Goal: Task Accomplishment & Management: Manage account settings

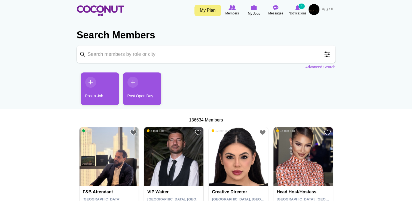
click at [223, 55] on input "Keyword" at bounding box center [206, 53] width 259 height 17
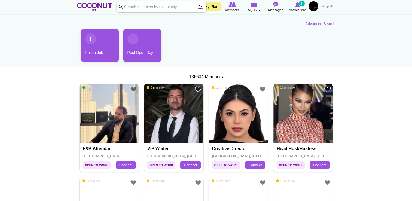
scroll to position [44, 0]
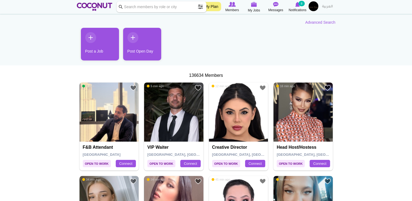
click at [170, 135] on img at bounding box center [173, 112] width 59 height 59
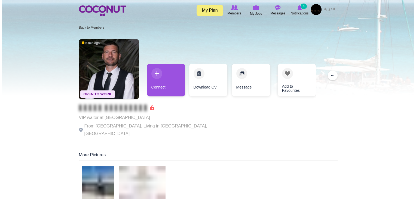
scroll to position [23, 0]
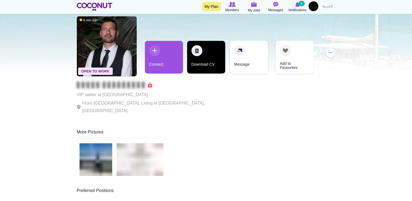
click at [207, 56] on link "Download CV" at bounding box center [206, 57] width 38 height 33
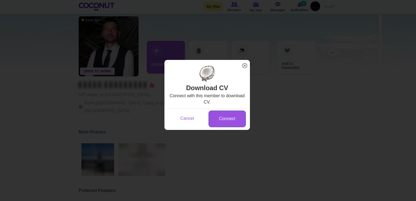
click at [223, 122] on link "Connect" at bounding box center [227, 119] width 37 height 17
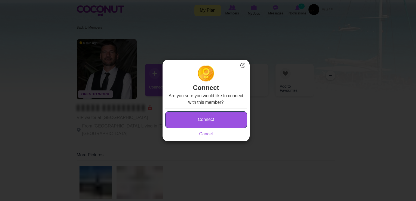
click at [223, 122] on button "Connect" at bounding box center [206, 119] width 82 height 17
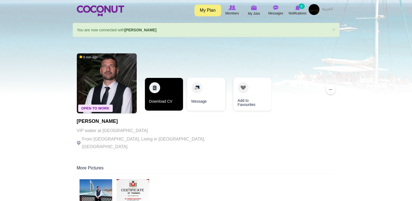
click at [171, 91] on link "Download CV" at bounding box center [164, 94] width 38 height 33
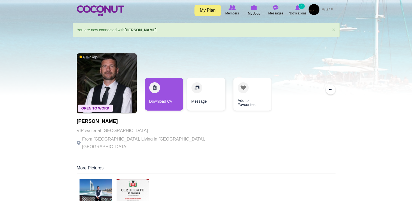
scroll to position [23, 0]
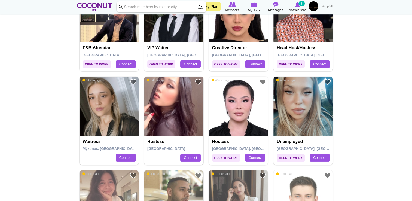
scroll to position [145, 0]
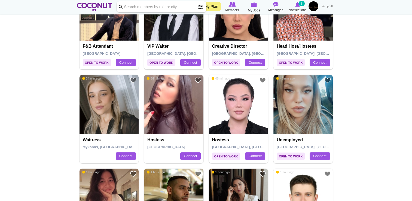
click at [94, 114] on img at bounding box center [109, 104] width 59 height 59
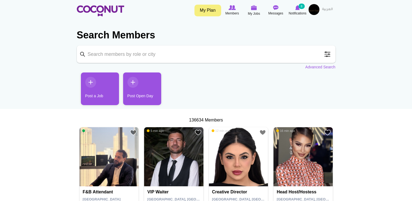
click at [113, 57] on input "Keyword" at bounding box center [206, 53] width 259 height 17
type input "waiter"
click button "Search" at bounding box center [0, 0] width 0 height 0
click at [113, 57] on input "waiter" at bounding box center [206, 53] width 259 height 17
click button "Search" at bounding box center [0, 0] width 0 height 0
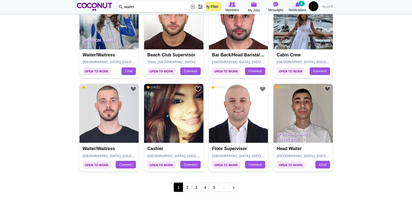
scroll to position [899, 0]
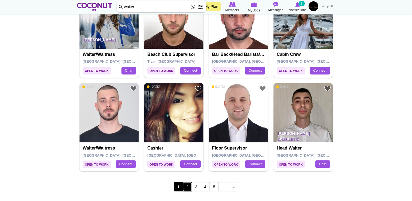
click at [187, 185] on link "2" at bounding box center [187, 186] width 9 height 9
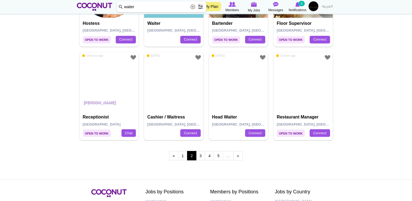
scroll to position [995, 0]
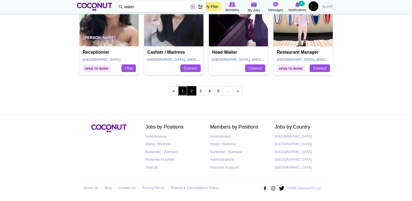
click at [184, 90] on link "1" at bounding box center [182, 90] width 9 height 9
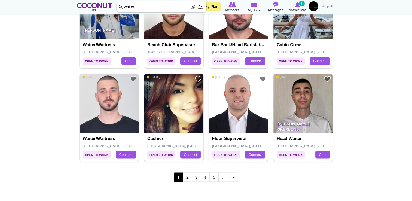
scroll to position [907, 0]
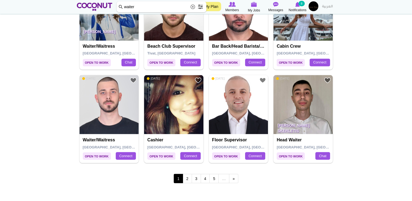
click at [99, 119] on img at bounding box center [109, 104] width 59 height 59
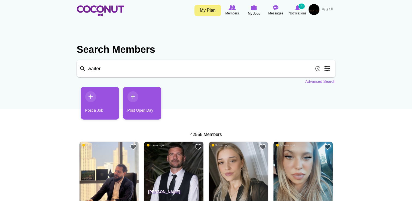
click at [328, 71] on span at bounding box center [327, 68] width 11 height 11
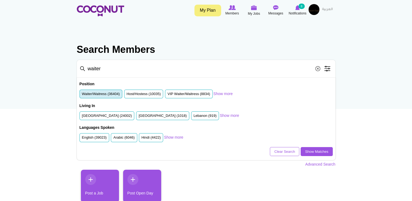
click at [116, 95] on label "Waiter/Waitress (36404)" at bounding box center [101, 93] width 38 height 5
click at [82, 95] on input "Waiter/Waitress (36404)" at bounding box center [82, 95] width 0 height 0
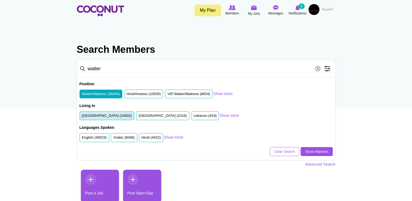
click at [119, 115] on label "United Arab Emirates (24002)" at bounding box center [107, 115] width 50 height 5
click at [82, 117] on input "United Arab Emirates (24002)" at bounding box center [82, 117] width 0 height 0
click at [305, 150] on link "Show Matches" at bounding box center [317, 151] width 32 height 9
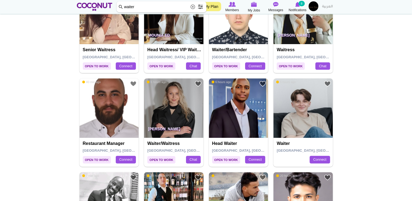
scroll to position [185, 0]
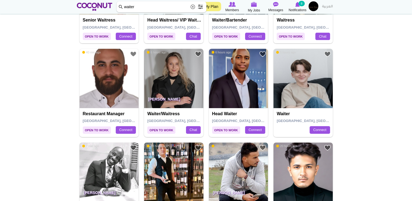
click at [165, 97] on p "Klaudia Bąk" at bounding box center [173, 100] width 59 height 15
click at [164, 86] on img at bounding box center [173, 78] width 59 height 59
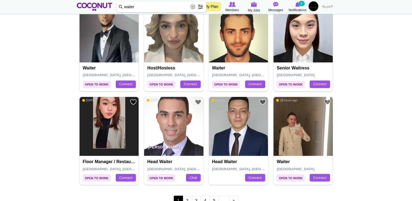
scroll to position [899, 0]
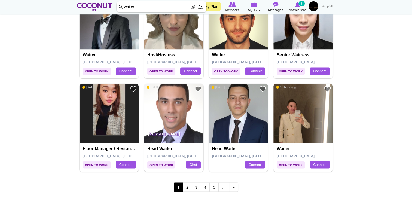
click at [238, 126] on img at bounding box center [238, 113] width 59 height 59
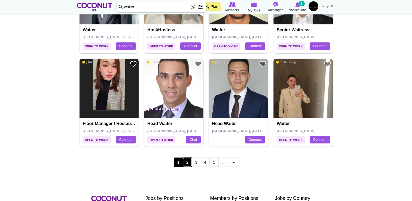
click at [186, 160] on link "2" at bounding box center [187, 161] width 9 height 9
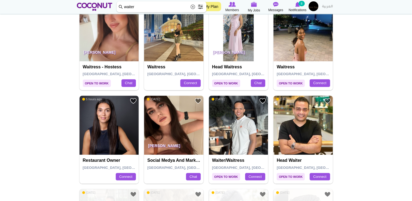
scroll to position [233, 0]
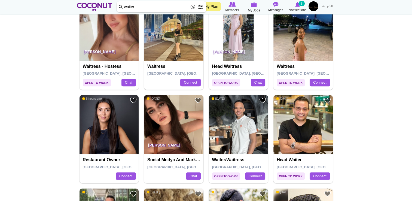
click at [238, 137] on img at bounding box center [238, 124] width 59 height 59
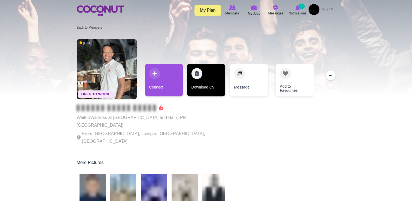
click at [202, 79] on link "Download CV" at bounding box center [206, 80] width 38 height 33
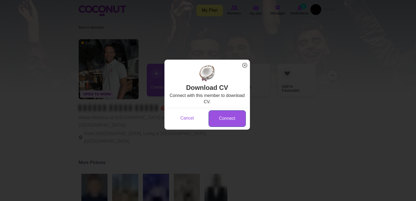
click at [230, 115] on link "Connect" at bounding box center [227, 118] width 37 height 17
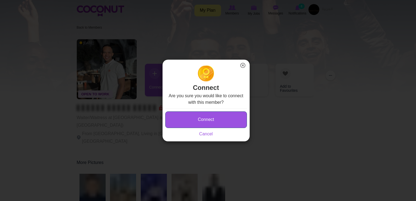
click at [201, 113] on button "Connect" at bounding box center [206, 119] width 82 height 17
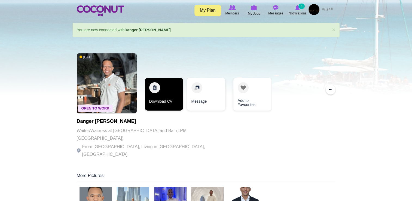
click at [167, 90] on link "Download CV" at bounding box center [164, 94] width 38 height 33
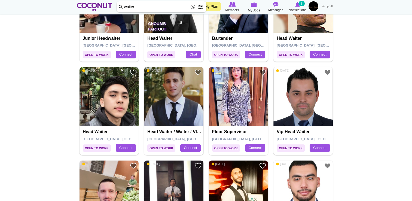
scroll to position [463, 0]
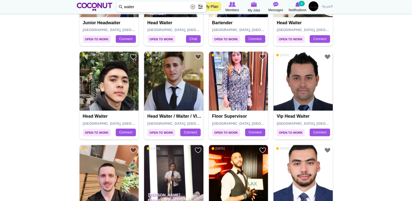
click at [155, 97] on img at bounding box center [173, 80] width 59 height 59
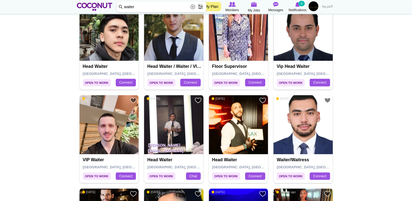
scroll to position [534, 0]
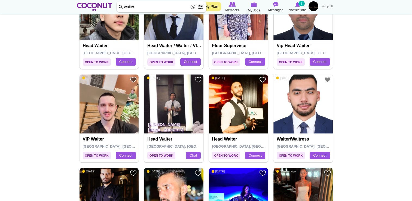
click at [307, 108] on img at bounding box center [302, 103] width 59 height 59
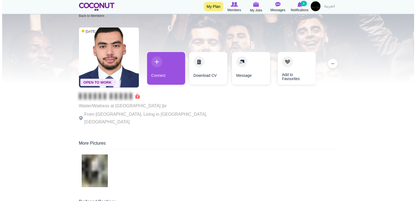
scroll to position [9, 0]
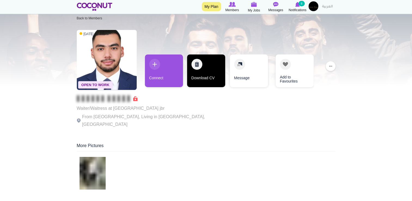
click at [198, 75] on link "Download CV" at bounding box center [206, 70] width 38 height 33
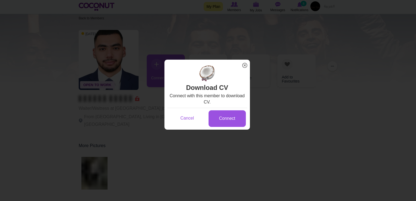
click at [222, 109] on div "Connect" at bounding box center [227, 117] width 40 height 17
click at [224, 113] on link "Connect" at bounding box center [227, 118] width 37 height 17
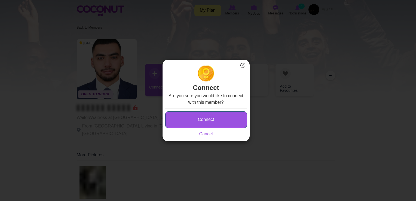
click at [212, 117] on button "Connect" at bounding box center [206, 119] width 82 height 17
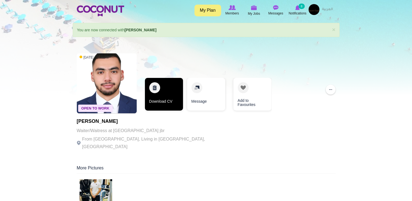
click at [178, 89] on link "Download CV" at bounding box center [164, 94] width 38 height 33
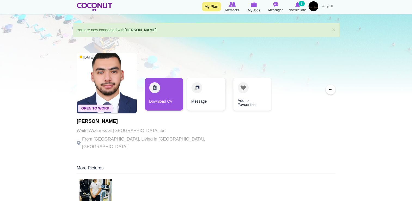
scroll to position [9, 0]
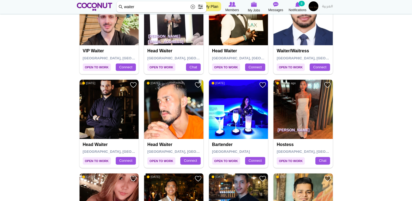
scroll to position [623, 0]
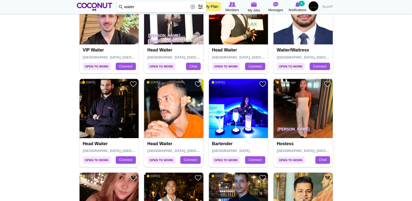
click at [100, 117] on img at bounding box center [109, 108] width 59 height 59
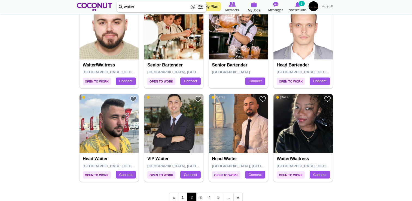
scroll to position [890, 0]
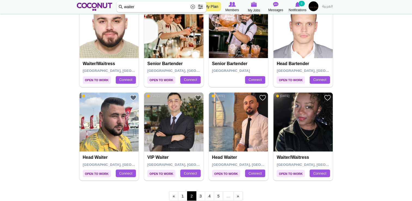
click at [114, 133] on img at bounding box center [109, 121] width 59 height 59
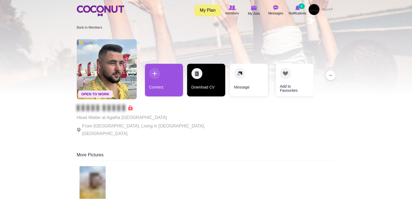
click at [195, 87] on link "Download CV" at bounding box center [206, 80] width 38 height 33
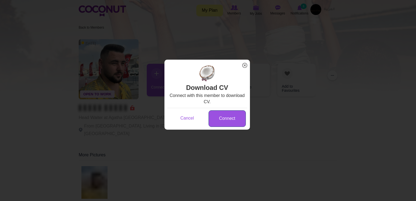
click at [224, 115] on link "Connect" at bounding box center [227, 118] width 37 height 17
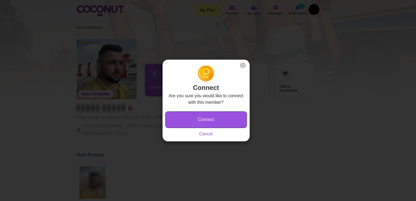
click at [215, 116] on button "Connect" at bounding box center [206, 119] width 82 height 17
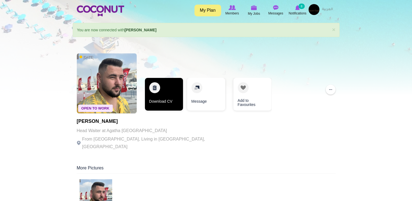
click at [168, 96] on link "Download CV" at bounding box center [164, 94] width 38 height 33
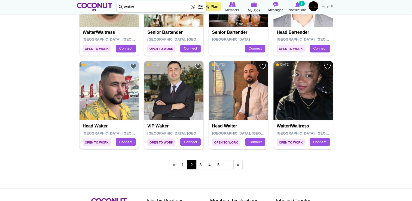
scroll to position [921, 0]
click at [199, 163] on link "3" at bounding box center [200, 164] width 9 height 9
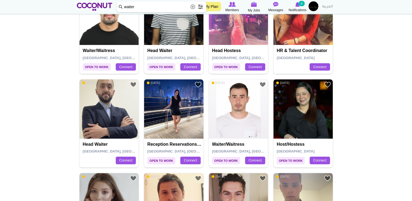
scroll to position [342, 0]
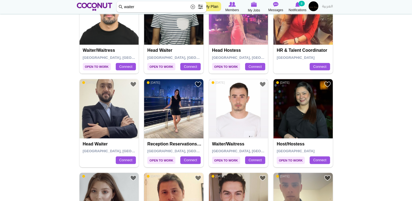
click at [228, 122] on img at bounding box center [238, 108] width 59 height 59
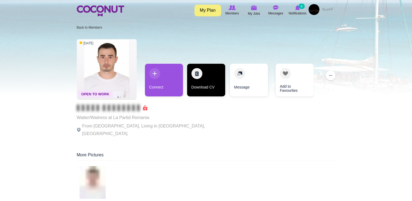
click at [198, 84] on link "Download CV" at bounding box center [206, 80] width 38 height 33
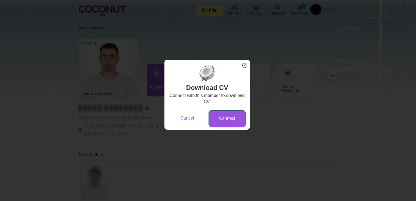
click at [215, 117] on link "Connect" at bounding box center [227, 118] width 37 height 17
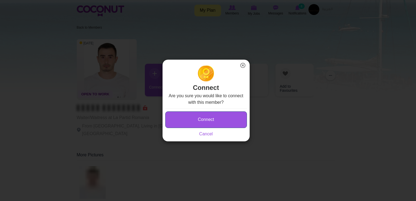
click at [202, 119] on button "Connect" at bounding box center [206, 119] width 82 height 17
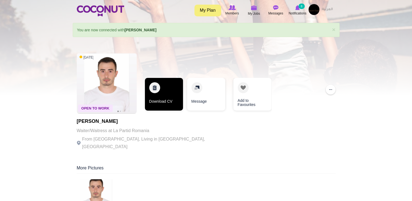
click at [160, 93] on link "Download CV" at bounding box center [164, 94] width 38 height 33
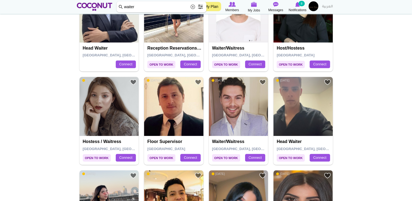
scroll to position [438, 0]
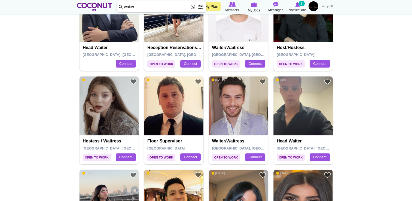
click at [103, 120] on img at bounding box center [109, 105] width 59 height 59
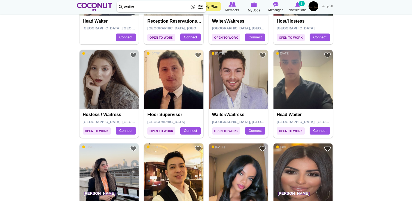
scroll to position [466, 0]
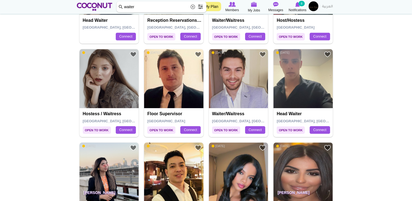
click at [231, 85] on img at bounding box center [238, 78] width 59 height 59
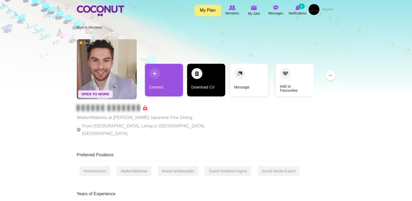
click at [210, 84] on link "Download CV" at bounding box center [206, 80] width 38 height 33
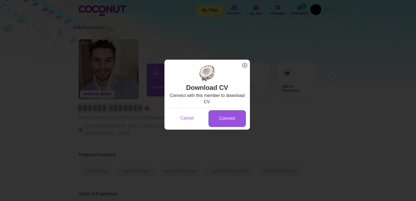
click at [223, 115] on link "Connect" at bounding box center [227, 118] width 37 height 17
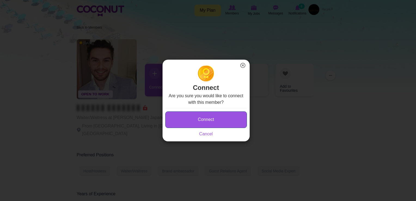
click at [215, 119] on button "Connect" at bounding box center [206, 119] width 82 height 17
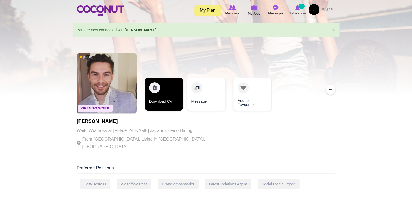
click at [172, 106] on link "Download CV" at bounding box center [164, 94] width 38 height 33
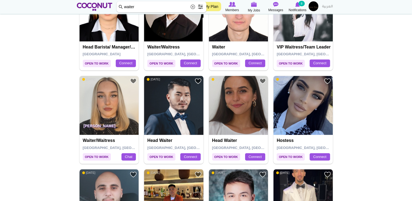
scroll to position [720, 0]
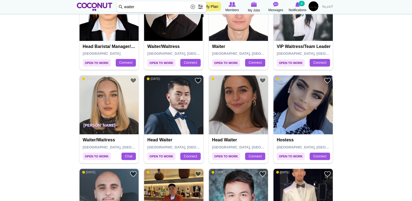
click at [222, 120] on img at bounding box center [238, 104] width 59 height 59
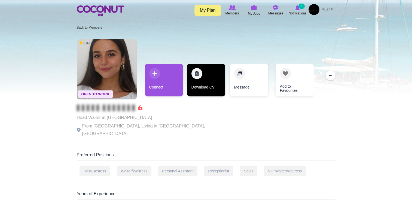
click at [196, 83] on link "Download CV" at bounding box center [206, 80] width 38 height 33
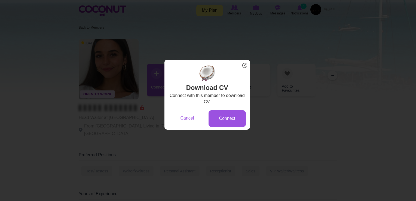
click at [215, 109] on div "Connect" at bounding box center [227, 117] width 40 height 17
click at [215, 116] on link "Connect" at bounding box center [227, 118] width 37 height 17
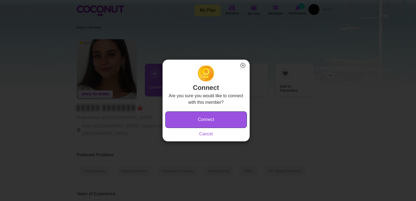
click at [201, 117] on button "Connect" at bounding box center [206, 119] width 82 height 17
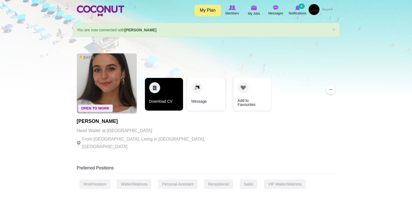
click at [168, 104] on link "Download CV" at bounding box center [164, 94] width 38 height 33
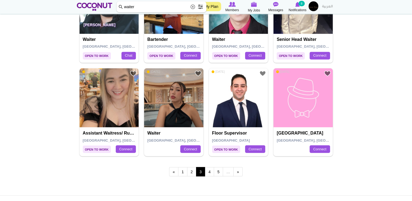
scroll to position [914, 0]
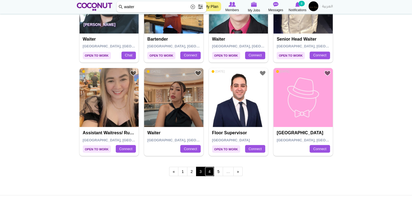
click at [211, 170] on link "4" at bounding box center [209, 171] width 9 height 9
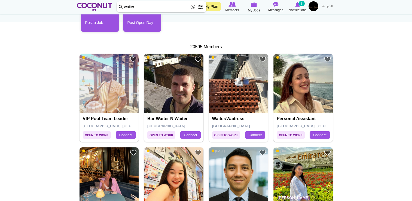
scroll to position [130, 0]
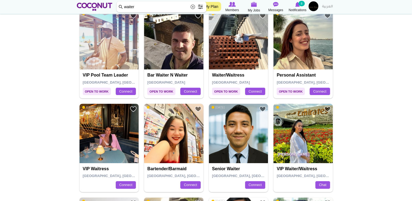
click at [108, 142] on img at bounding box center [109, 133] width 59 height 59
click at [113, 145] on img at bounding box center [109, 133] width 59 height 59
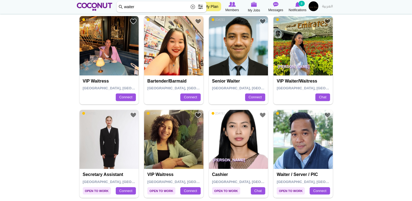
scroll to position [219, 0]
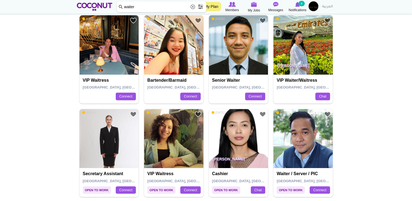
click at [229, 51] on img at bounding box center [238, 44] width 59 height 59
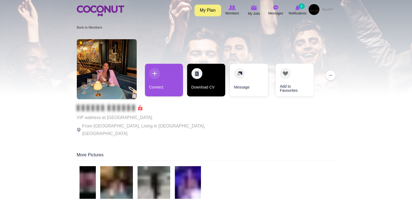
click at [201, 87] on link "Download CV" at bounding box center [206, 80] width 38 height 33
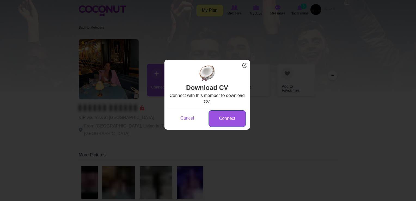
click at [221, 121] on link "Connect" at bounding box center [227, 118] width 37 height 17
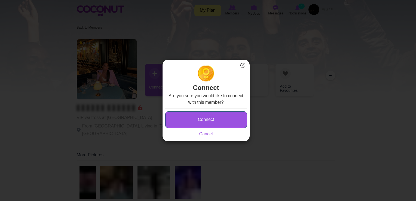
click at [206, 119] on button "Connect" at bounding box center [206, 119] width 82 height 17
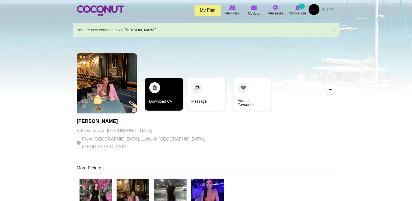
click at [161, 90] on link "Download CV" at bounding box center [164, 94] width 38 height 33
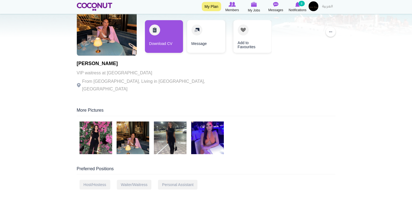
scroll to position [58, 0]
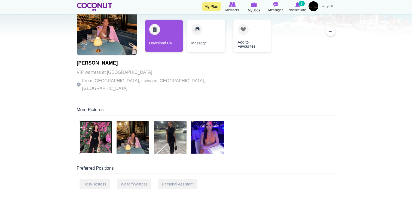
click at [94, 140] on img at bounding box center [96, 137] width 33 height 33
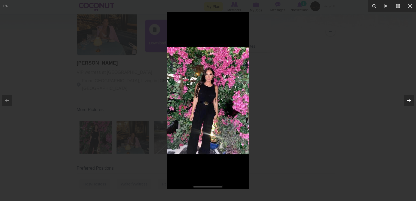
click at [407, 102] on div "1 / 4" at bounding box center [208, 100] width 416 height 201
click at [407, 102] on icon at bounding box center [409, 100] width 7 height 7
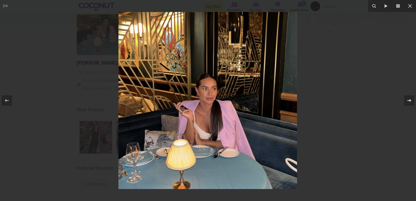
click at [407, 102] on icon at bounding box center [409, 100] width 7 height 7
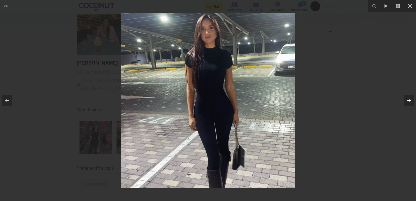
click at [407, 102] on div "3 / 4" at bounding box center [208, 100] width 416 height 201
click at [407, 102] on icon at bounding box center [409, 100] width 7 height 7
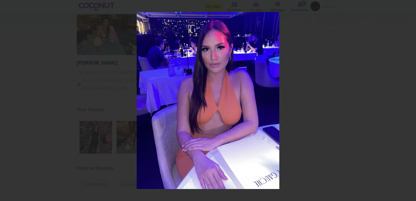
click at [407, 102] on div "4 / 4" at bounding box center [208, 100] width 416 height 201
click at [410, 4] on icon at bounding box center [410, 6] width 7 height 7
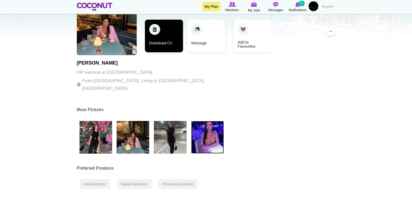
click at [155, 41] on link "Download CV" at bounding box center [164, 36] width 38 height 33
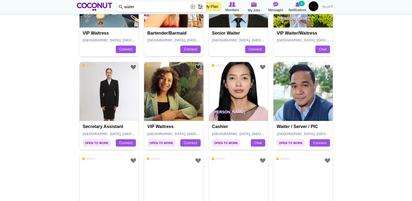
scroll to position [266, 0]
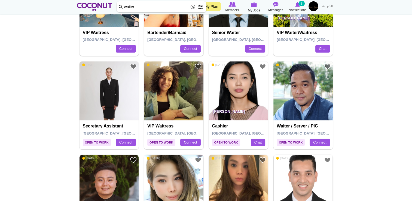
click at [161, 105] on img at bounding box center [173, 90] width 59 height 59
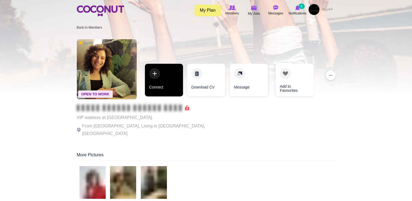
click at [175, 87] on link "Connect" at bounding box center [164, 80] width 38 height 33
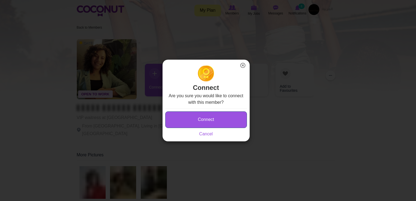
click at [200, 114] on button "Connect" at bounding box center [206, 119] width 82 height 17
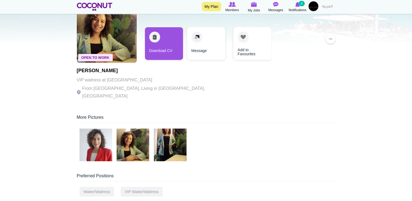
scroll to position [51, 0]
click at [169, 138] on img at bounding box center [170, 144] width 33 height 33
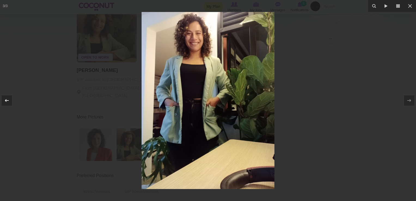
click at [10, 99] on div at bounding box center [7, 100] width 10 height 10
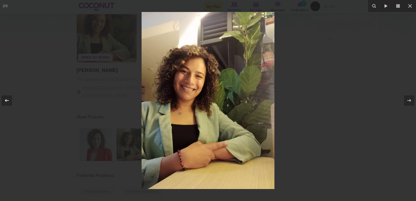
click at [10, 99] on div at bounding box center [7, 100] width 10 height 10
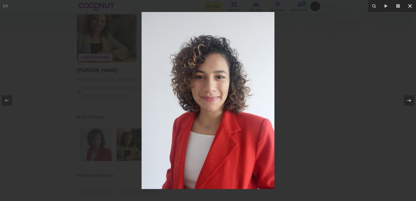
click at [411, 5] on icon at bounding box center [410, 6] width 4 height 4
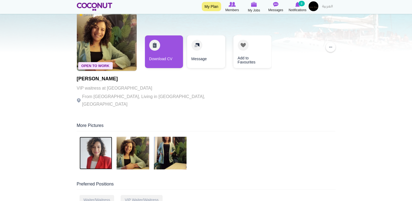
scroll to position [41, 0]
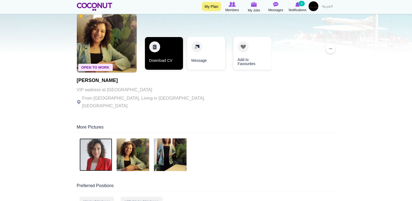
click at [173, 59] on link "Download CV" at bounding box center [164, 53] width 38 height 33
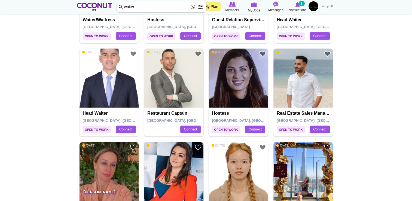
scroll to position [466, 0]
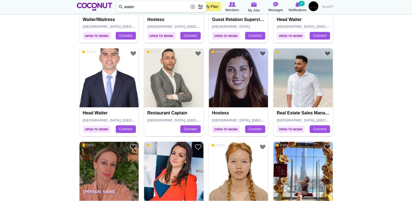
click at [158, 94] on img at bounding box center [173, 77] width 59 height 59
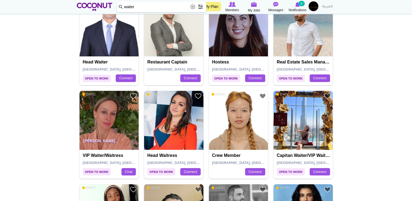
scroll to position [534, 0]
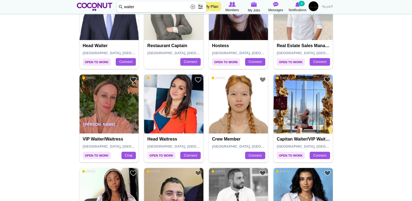
click at [169, 112] on img at bounding box center [173, 103] width 59 height 59
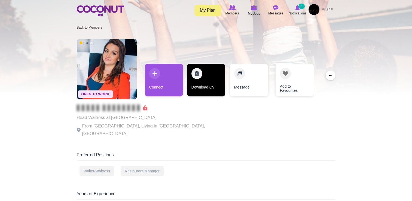
click at [193, 84] on link "Download CV" at bounding box center [206, 80] width 38 height 33
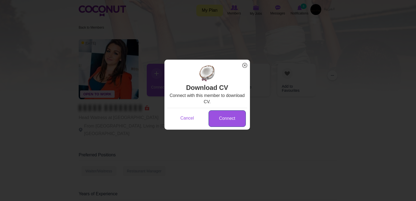
click at [224, 116] on link "Connect" at bounding box center [227, 118] width 37 height 17
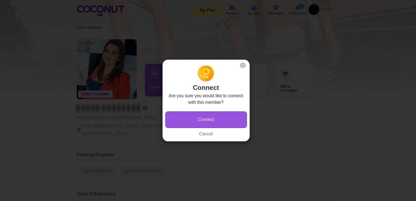
click at [217, 118] on button "Connect" at bounding box center [206, 119] width 82 height 17
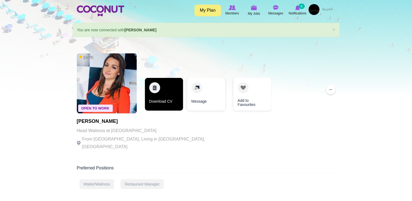
click at [170, 99] on link "Download CV" at bounding box center [164, 94] width 38 height 33
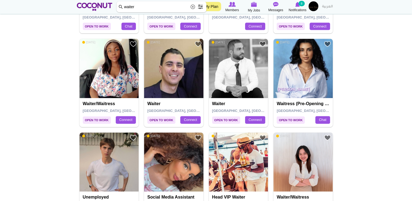
scroll to position [663, 0]
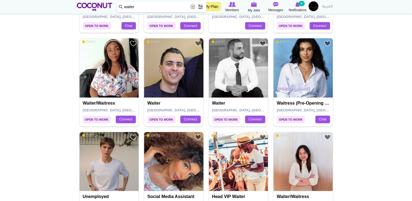
click at [295, 74] on img at bounding box center [302, 67] width 59 height 59
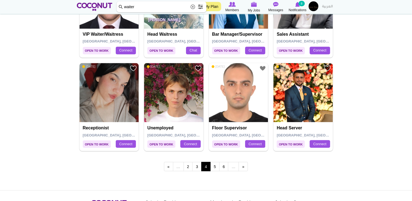
scroll to position [920, 0]
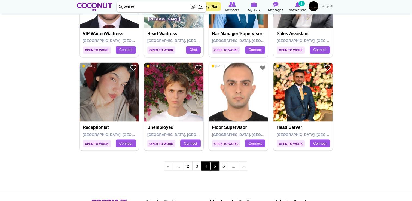
click at [215, 166] on link "5" at bounding box center [214, 165] width 9 height 9
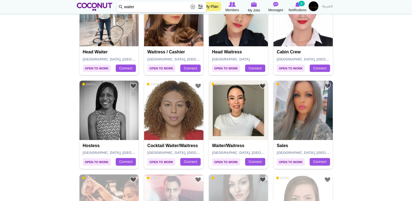
scroll to position [154, 0]
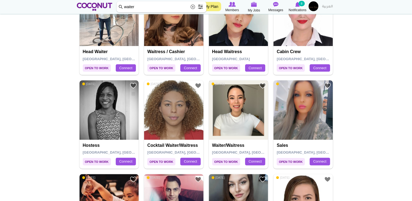
click at [223, 124] on img at bounding box center [238, 109] width 59 height 59
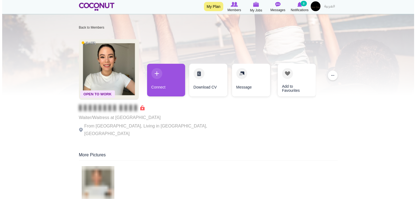
scroll to position [30, 0]
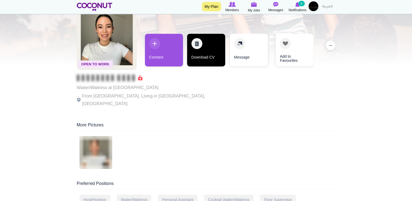
click at [200, 55] on link "Download CV" at bounding box center [206, 50] width 38 height 33
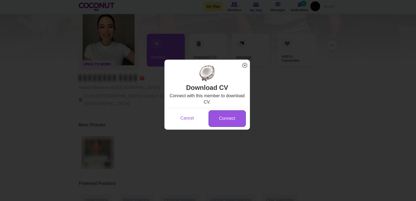
click at [222, 118] on link "Connect" at bounding box center [227, 118] width 37 height 17
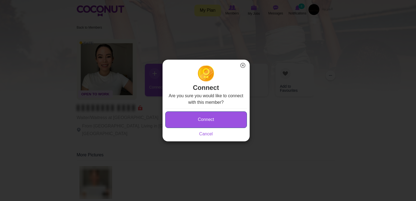
click at [203, 119] on button "Connect" at bounding box center [206, 119] width 82 height 17
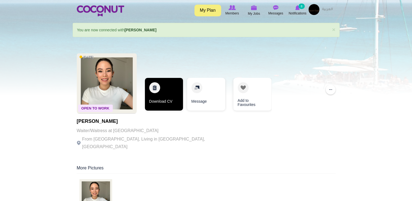
click at [157, 96] on link "Download CV" at bounding box center [164, 94] width 38 height 33
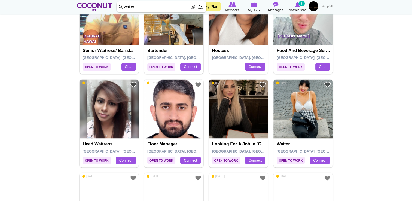
scroll to position [738, 0]
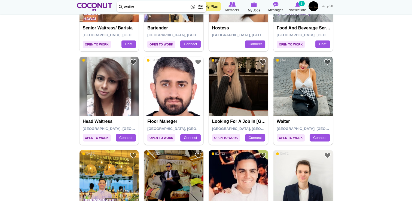
click at [295, 93] on img at bounding box center [302, 86] width 59 height 59
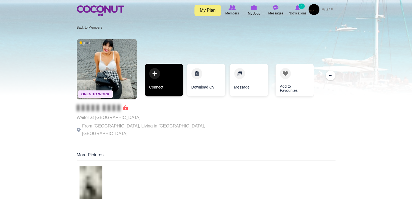
click at [166, 83] on link "Connect" at bounding box center [164, 80] width 38 height 33
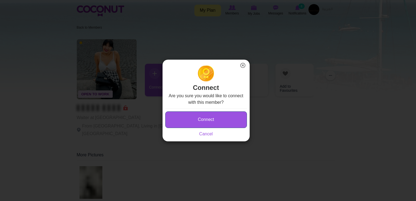
click at [192, 113] on button "Connect" at bounding box center [206, 119] width 82 height 17
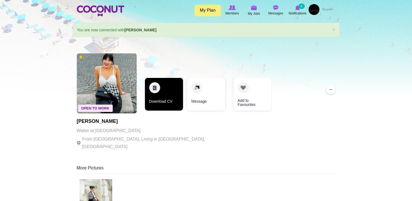
click at [170, 100] on link "Download CV" at bounding box center [164, 94] width 38 height 33
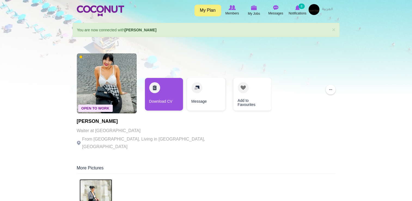
click at [94, 186] on img at bounding box center [96, 195] width 33 height 33
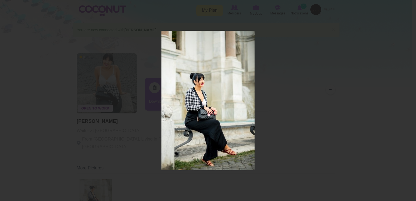
click at [126, 153] on div at bounding box center [208, 100] width 416 height 201
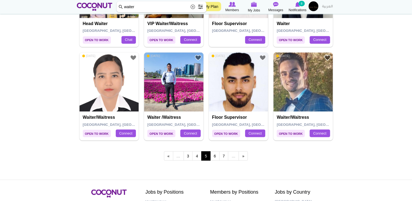
scroll to position [930, 0]
click at [216, 157] on link "6" at bounding box center [214, 155] width 9 height 9
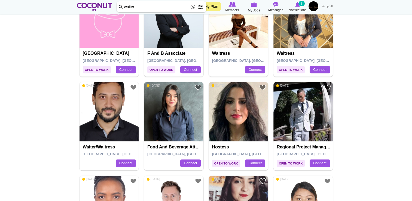
scroll to position [620, 0]
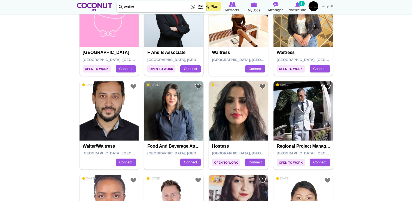
click at [179, 123] on img at bounding box center [173, 110] width 59 height 59
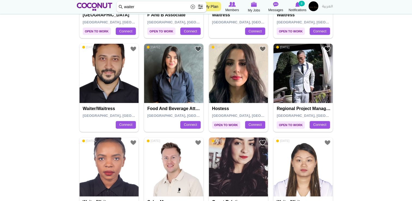
scroll to position [658, 0]
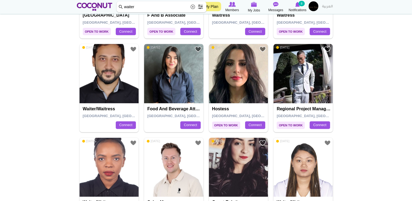
click at [180, 75] on img at bounding box center [173, 73] width 59 height 59
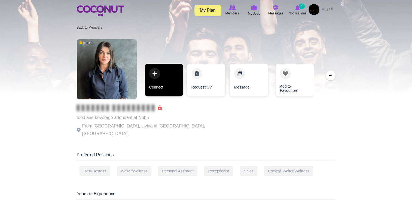
click at [161, 84] on link "Connect" at bounding box center [164, 80] width 38 height 33
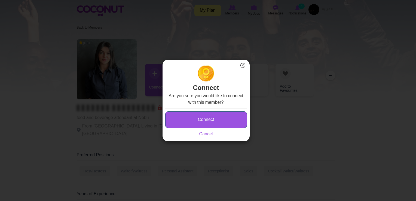
click at [203, 115] on button "Connect" at bounding box center [206, 119] width 82 height 17
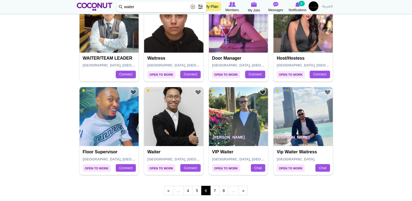
scroll to position [913, 0]
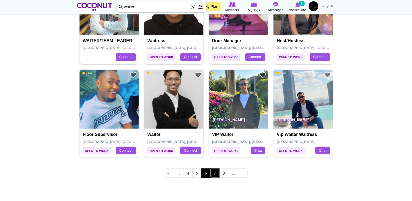
click at [217, 171] on link "7" at bounding box center [214, 172] width 9 height 9
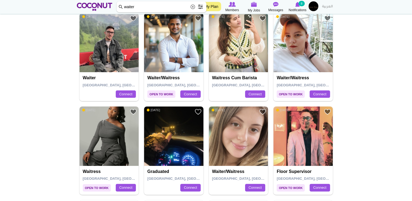
scroll to position [128, 0]
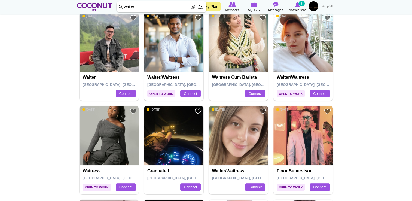
click at [219, 142] on img at bounding box center [238, 135] width 59 height 59
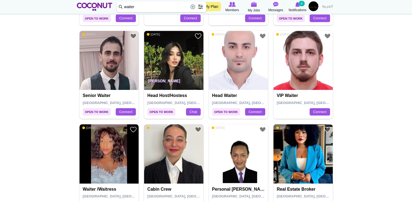
scroll to position [319, 0]
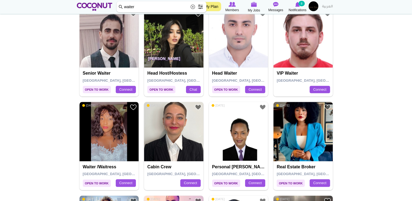
click at [107, 140] on img at bounding box center [109, 131] width 59 height 59
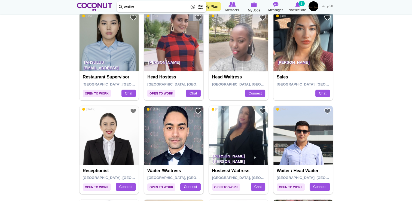
scroll to position [631, 0]
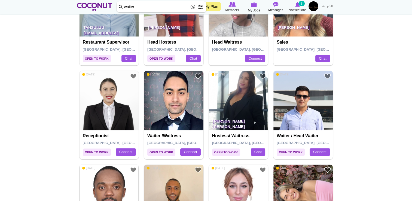
click at [160, 111] on img at bounding box center [173, 100] width 59 height 59
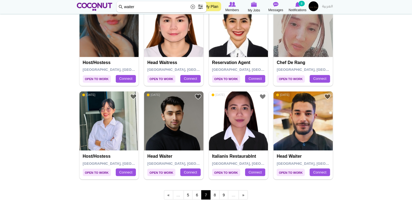
scroll to position [912, 0]
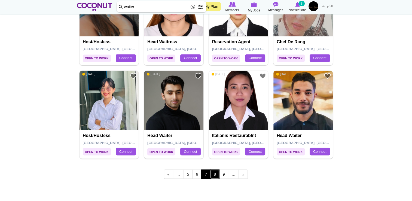
click at [216, 170] on link "8" at bounding box center [214, 173] width 9 height 9
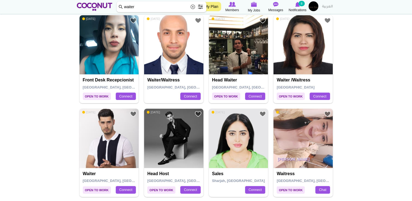
scroll to position [127, 0]
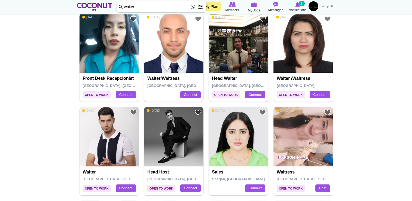
click at [96, 143] on img at bounding box center [109, 136] width 59 height 59
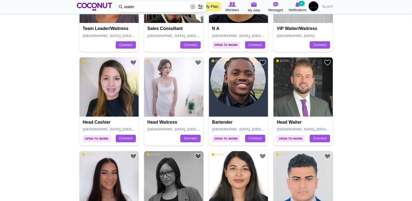
scroll to position [832, 0]
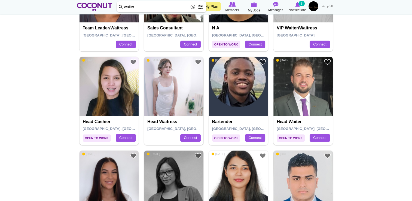
click at [301, 93] on img at bounding box center [302, 86] width 59 height 59
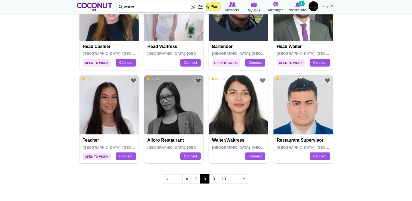
scroll to position [909, 0]
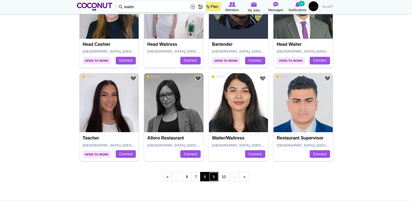
click at [216, 172] on link "9" at bounding box center [213, 176] width 9 height 9
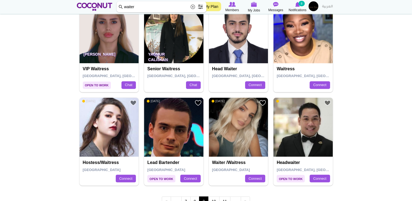
scroll to position [896, 0]
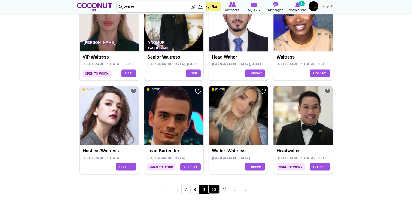
click at [213, 188] on link "10" at bounding box center [213, 189] width 11 height 9
click at [215, 187] on link "10" at bounding box center [213, 189] width 11 height 9
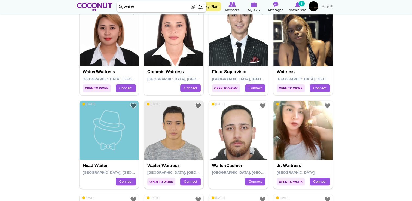
scroll to position [134, 0]
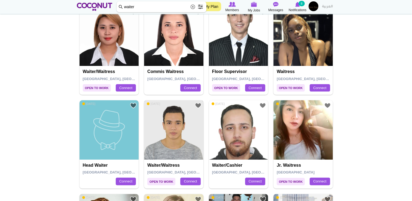
click at [162, 135] on img at bounding box center [173, 129] width 59 height 59
click at [88, 119] on img at bounding box center [109, 129] width 59 height 59
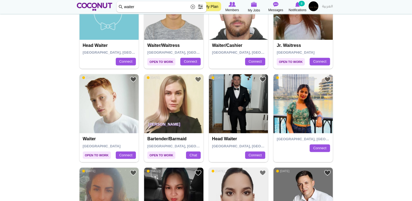
scroll to position [254, 0]
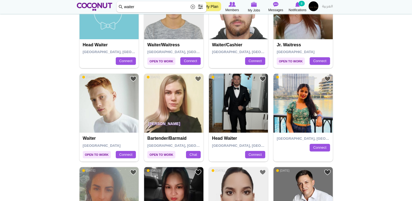
click at [237, 109] on img at bounding box center [238, 103] width 59 height 59
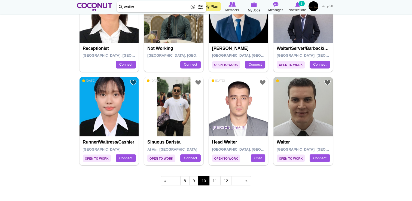
scroll to position [905, 0]
click at [212, 176] on link "11" at bounding box center [214, 180] width 11 height 9
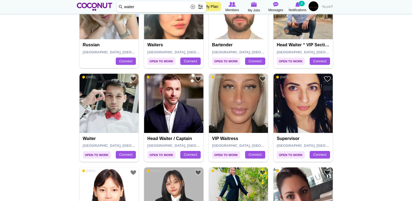
scroll to position [348, 0]
click at [163, 107] on img at bounding box center [173, 102] width 59 height 59
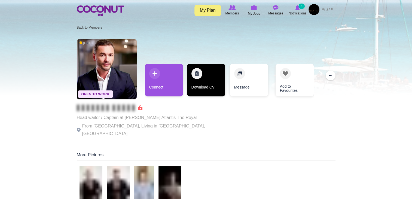
click at [203, 84] on link "Download CV" at bounding box center [206, 80] width 38 height 33
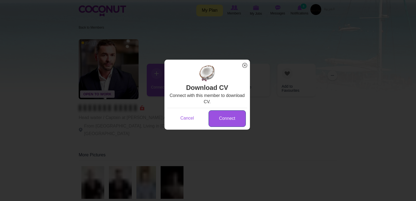
click at [226, 116] on link "Connect" at bounding box center [227, 118] width 37 height 17
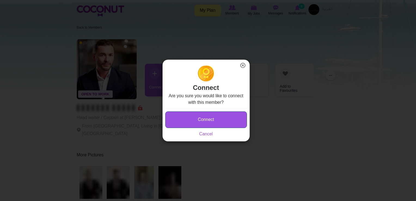
click at [218, 118] on button "Connect" at bounding box center [206, 119] width 82 height 17
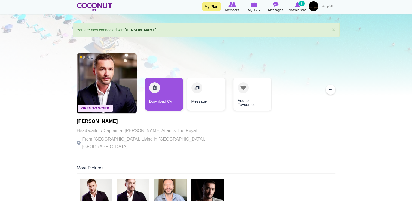
scroll to position [40, 0]
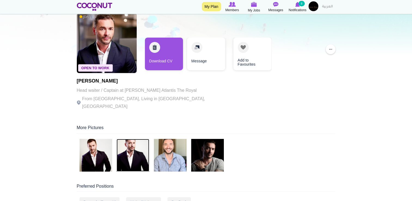
click at [133, 147] on img at bounding box center [133, 155] width 33 height 33
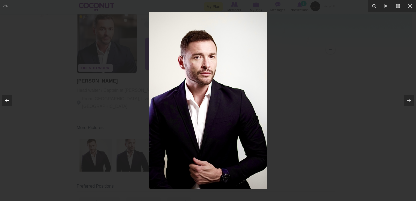
click at [4, 99] on icon at bounding box center [7, 100] width 7 height 7
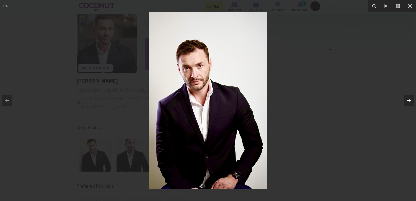
click at [404, 102] on div at bounding box center [409, 100] width 10 height 10
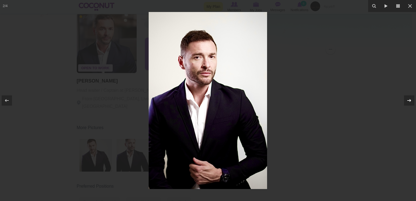
click at [404, 102] on div at bounding box center [409, 100] width 10 height 10
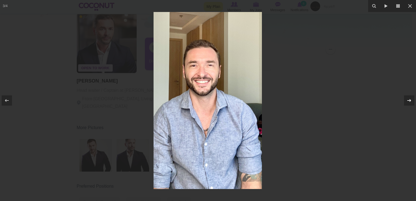
click at [404, 102] on div at bounding box center [409, 100] width 10 height 10
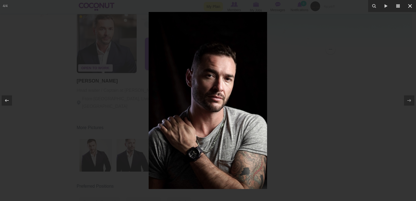
click at [409, 8] on icon at bounding box center [410, 6] width 7 height 7
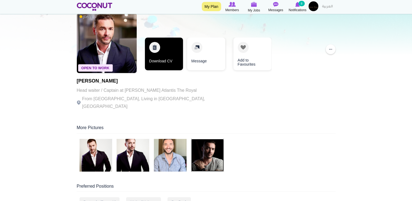
click at [161, 59] on link "Download CV" at bounding box center [164, 54] width 38 height 33
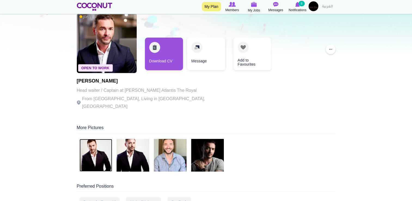
click at [92, 150] on img at bounding box center [96, 155] width 33 height 33
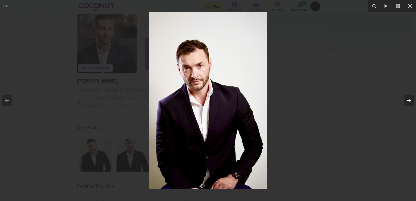
click at [412, 101] on icon at bounding box center [409, 100] width 7 height 7
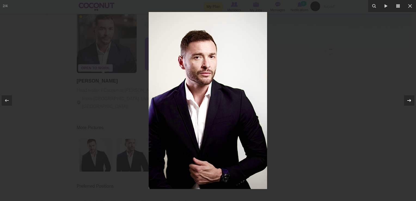
click at [412, 101] on icon at bounding box center [409, 100] width 7 height 7
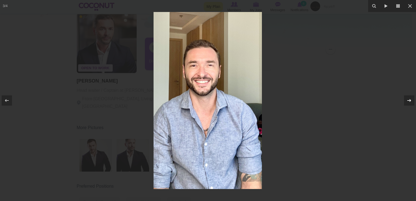
click at [412, 101] on icon at bounding box center [409, 100] width 7 height 7
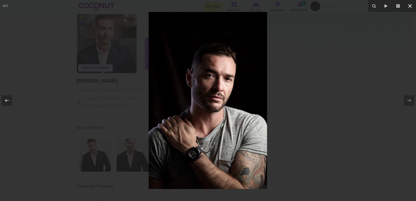
click at [411, 4] on icon at bounding box center [410, 6] width 7 height 7
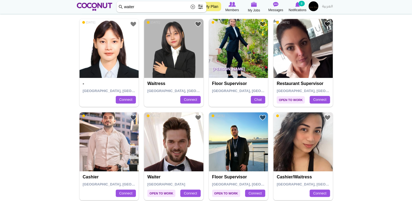
scroll to position [535, 0]
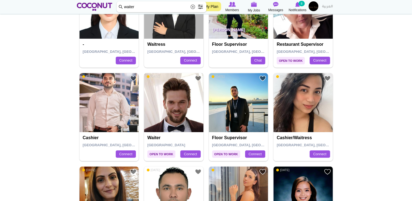
click at [187, 106] on img at bounding box center [173, 102] width 59 height 59
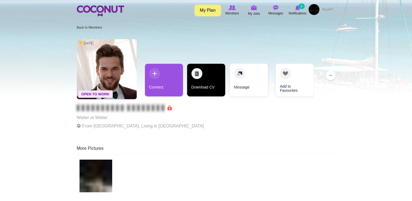
click at [197, 78] on link "Download CV" at bounding box center [206, 80] width 38 height 33
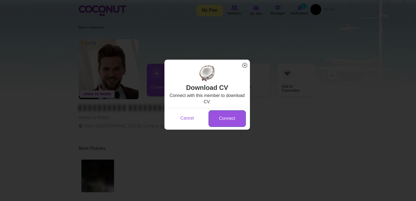
click at [216, 119] on link "Connect" at bounding box center [227, 118] width 37 height 17
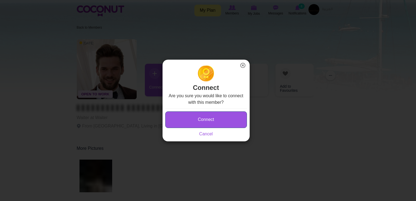
click at [203, 117] on button "Connect" at bounding box center [206, 119] width 82 height 17
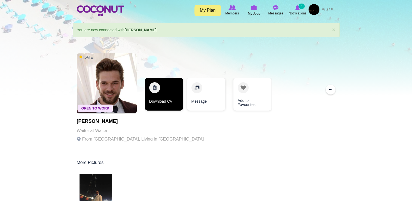
click at [171, 93] on link "Download CV" at bounding box center [164, 94] width 38 height 33
